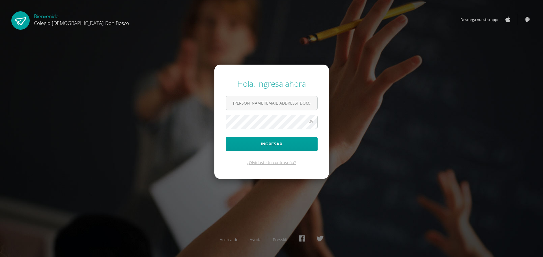
type input "c.flores.1ddb@gmail.com"
click at [226, 137] on button "Ingresar" at bounding box center [272, 144] width 92 height 14
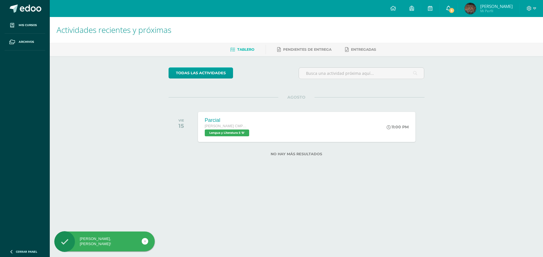
click at [451, 5] on span at bounding box center [449, 8] width 5 height 6
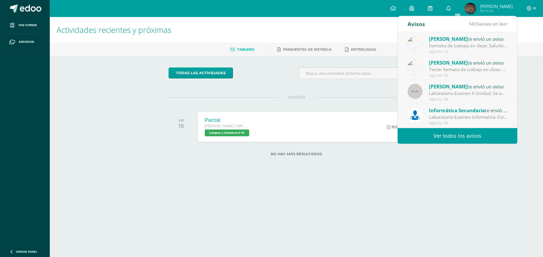
scroll to position [85, 0]
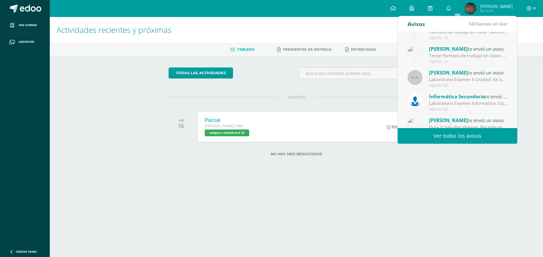
click at [449, 73] on span "[PERSON_NAME]" at bounding box center [448, 72] width 39 height 7
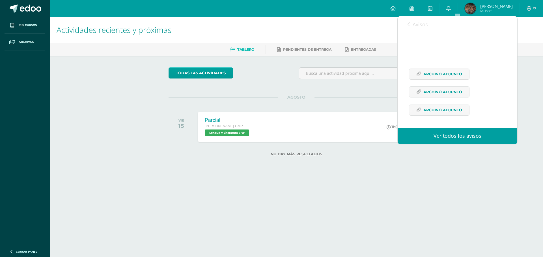
scroll to position [100, 0]
click at [449, 89] on span "Archivo Adjunto" at bounding box center [443, 92] width 39 height 10
click at [423, 108] on link "Archivo Adjunto" at bounding box center [439, 109] width 61 height 11
click at [425, 67] on div "Se adjunta el laboratorio examen de la II Unidad para las clases de informática…" at bounding box center [457, 64] width 97 height 116
click at [426, 69] on span "Archivo Adjunto" at bounding box center [443, 74] width 39 height 10
